Goal: Information Seeking & Learning: Learn about a topic

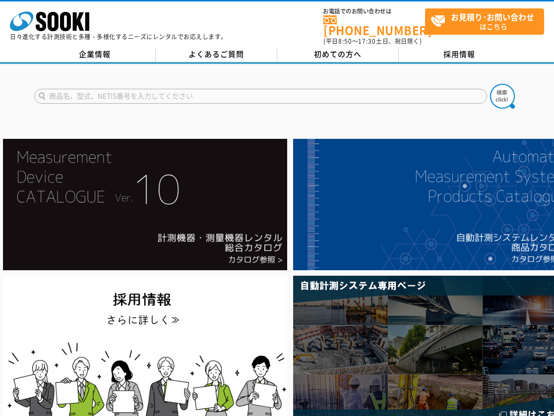
click at [156, 97] on input "text" at bounding box center [260, 96] width 453 height 15
paste input "ｽﾀﾝﾄﾞ式ｻｲﾈｰｼﾞ ｷｬﾘｰｽｸﾘｰﾝ"
type input "ｽﾀﾝﾄﾞ式ｻｲﾈｰｼﾞ ｷｬﾘｰｽｸﾘｰﾝ"
click at [495, 96] on img at bounding box center [502, 96] width 25 height 25
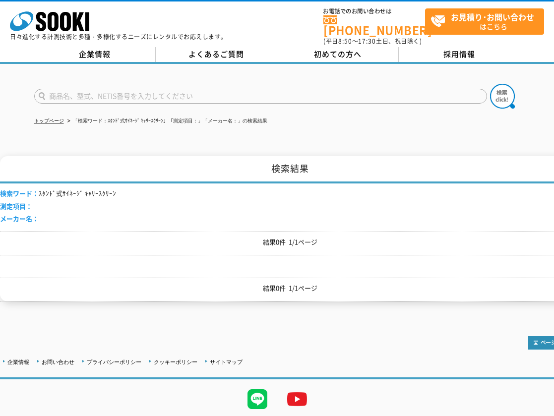
click at [133, 91] on input "text" at bounding box center [260, 96] width 453 height 15
paste input "ｽﾀﾝﾄﾞ式ｻｲﾈｰｼﾞ ｷｬﾘｰｽｸﾘｰﾝ"
drag, startPoint x: 96, startPoint y: 92, endPoint x: -12, endPoint y: 84, distance: 109.0
click at [34, 89] on input "ｽﾀﾝﾄﾞ式ｻｲﾈｰｼﾞ ｷｬﾘｰｽｸﾘｰﾝ" at bounding box center [260, 96] width 453 height 15
type input "ｷｬﾘｰｽｸﾘｰﾝ"
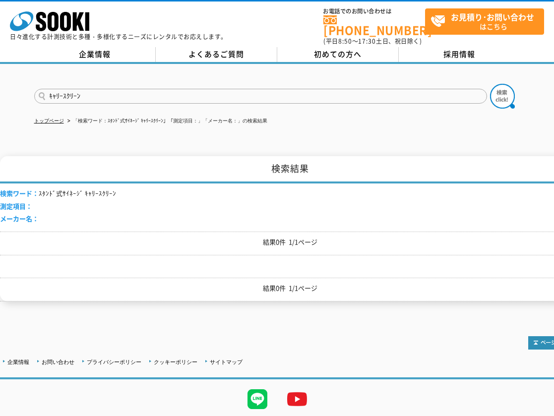
click at [490, 84] on button at bounding box center [502, 96] width 25 height 25
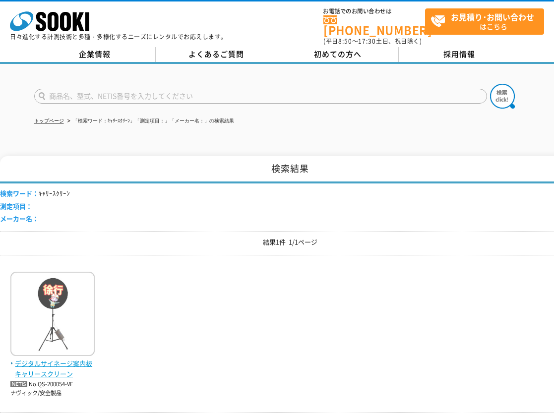
click at [36, 319] on img at bounding box center [52, 315] width 84 height 87
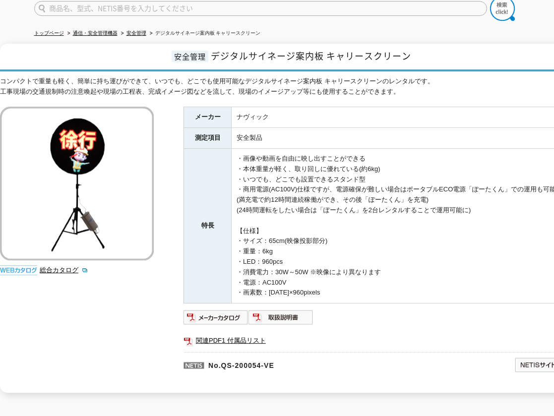
scroll to position [160, 0]
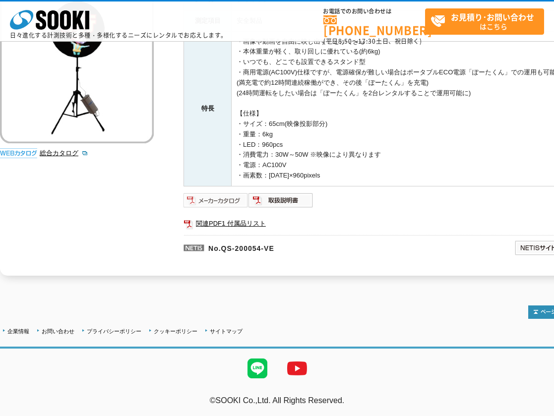
click at [228, 195] on img at bounding box center [216, 201] width 65 height 16
click at [110, 232] on div "コンパクトで重量も軽く、簡単に持ち運びができて、いつでも、どこでも使用可能なデジタルサイネージ案内板 キャリースクリーンのレンタルです。 工事現場の交通規制時…" at bounding box center [290, 117] width 581 height 317
